Goal: Find specific page/section: Find specific page/section

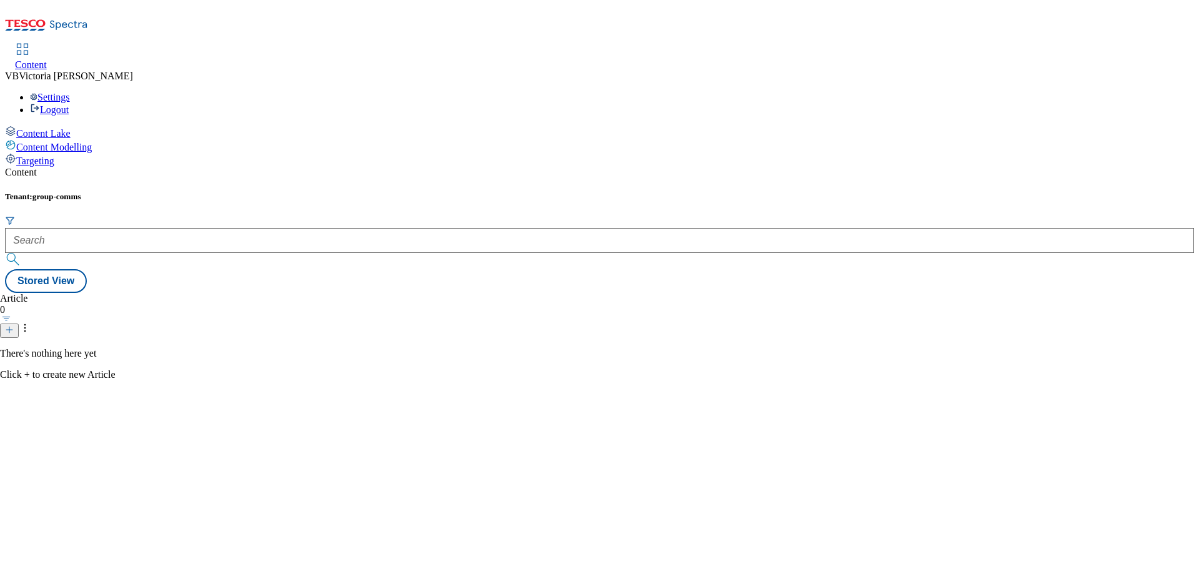
click at [88, 19] on icon at bounding box center [46, 29] width 83 height 26
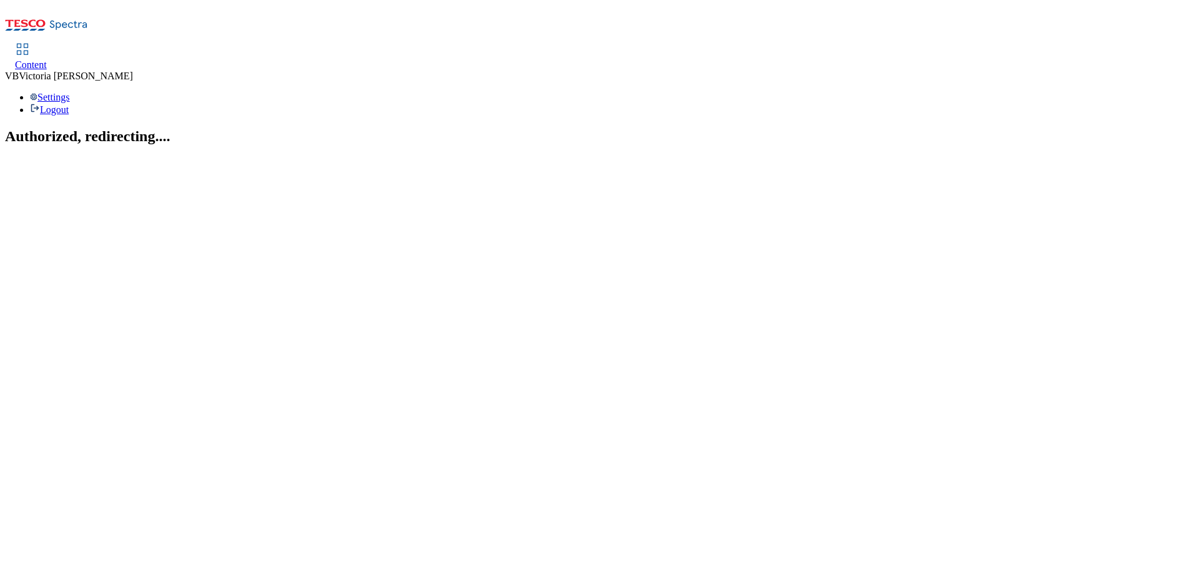
click at [47, 59] on span "Content" at bounding box center [31, 64] width 32 height 11
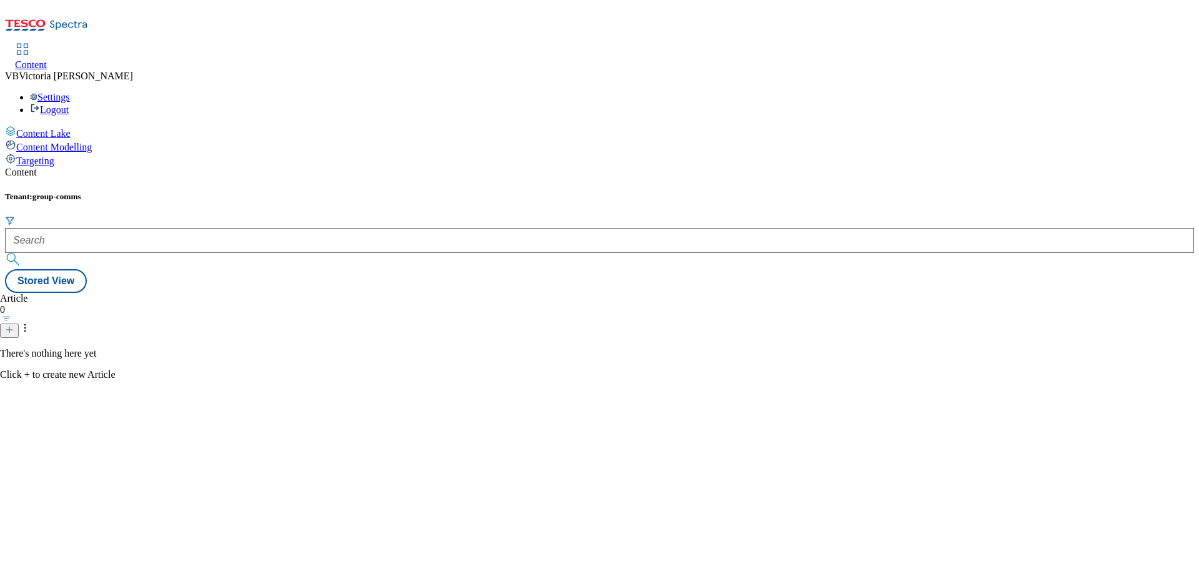
click at [13, 315] on button "button" at bounding box center [6, 318] width 13 height 6
click at [31, 322] on icon at bounding box center [25, 328] width 12 height 12
click at [61, 128] on span "Content Lake" at bounding box center [43, 133] width 54 height 11
click at [81, 192] on span "group-comms" at bounding box center [56, 196] width 49 height 9
